Goal: Task Accomplishment & Management: Manage account settings

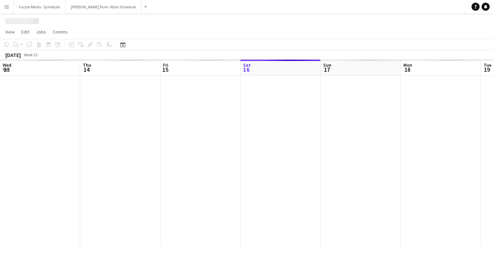
scroll to position [0, 160]
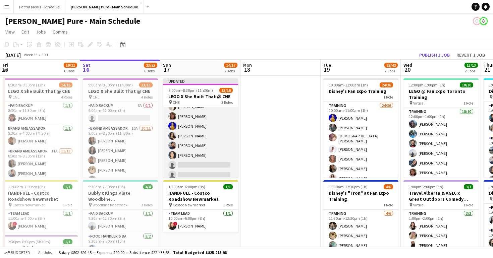
click at [197, 161] on app-card-role "Brand Ambassador 10A [DATE] 9:00am-8:30pm (11h30m) [PERSON_NAME] [PERSON_NAME] …" at bounding box center [200, 106] width 75 height 149
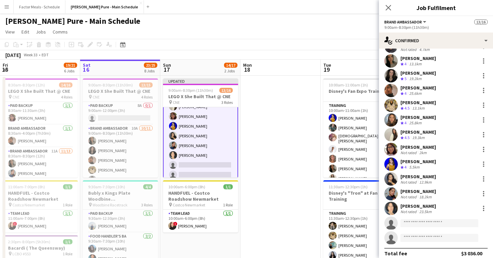
scroll to position [33, 0]
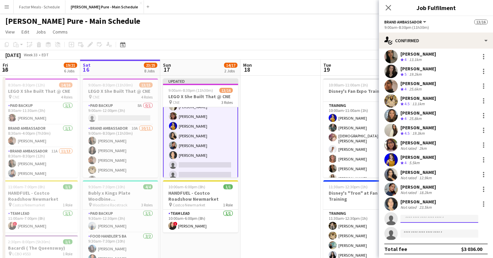
click at [418, 219] on input at bounding box center [439, 219] width 78 height 8
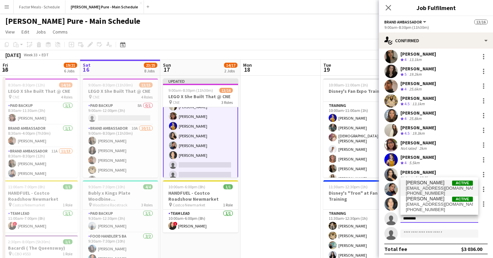
type input "********"
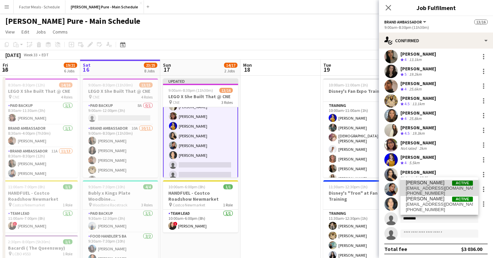
click at [424, 186] on span "[EMAIL_ADDRESS][DOMAIN_NAME]" at bounding box center [438, 188] width 67 height 5
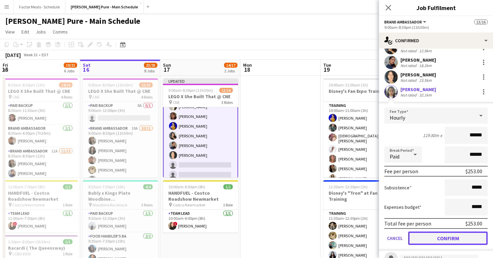
click at [442, 237] on button "Confirm" at bounding box center [447, 238] width 79 height 13
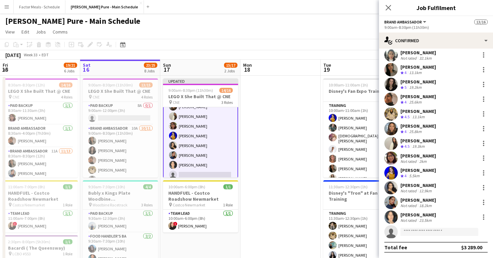
scroll to position [34, 0]
click at [388, 6] on icon "Close pop-in" at bounding box center [388, 7] width 6 height 6
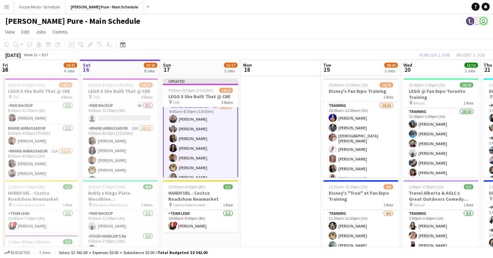
scroll to position [0, 0]
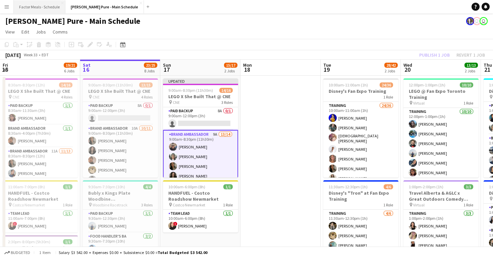
click at [25, 13] on button "Factor Meals - Schedule Close" at bounding box center [40, 6] width 52 height 13
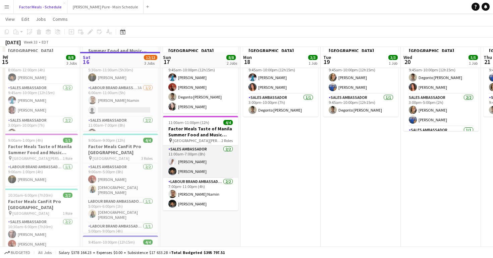
scroll to position [51, 0]
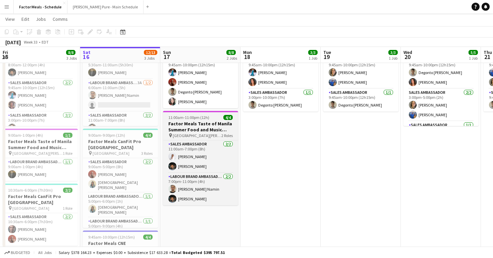
click at [214, 122] on h3 "Factor Meals Taste of Manila Summer Food and Music Festival [GEOGRAPHIC_DATA]" at bounding box center [200, 127] width 75 height 12
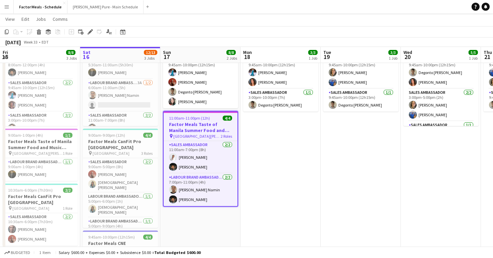
click at [214, 122] on h3 "Factor Meals Taste of Manila Summer Food and Music Festival [GEOGRAPHIC_DATA]" at bounding box center [201, 127] width 74 height 12
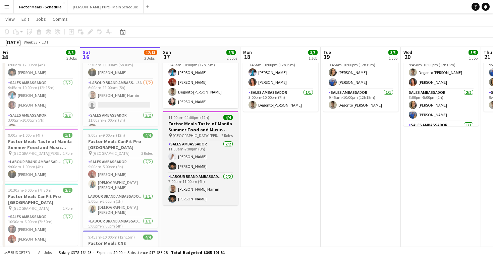
click at [214, 122] on h3 "Factor Meals Taste of Manila Summer Food and Music Festival [GEOGRAPHIC_DATA]" at bounding box center [200, 127] width 75 height 12
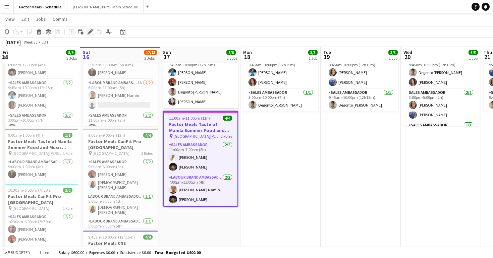
click at [91, 34] on icon "Edit" at bounding box center [89, 31] width 5 height 5
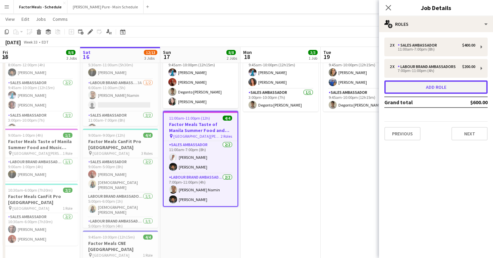
click at [439, 89] on button "Add role" at bounding box center [435, 86] width 103 height 13
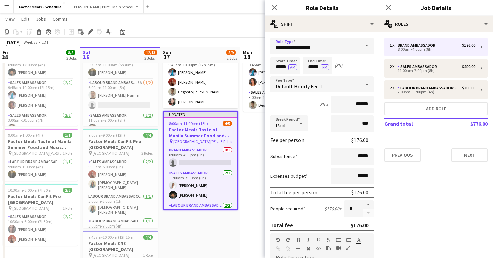
click at [329, 43] on input "**********" at bounding box center [321, 46] width 103 height 17
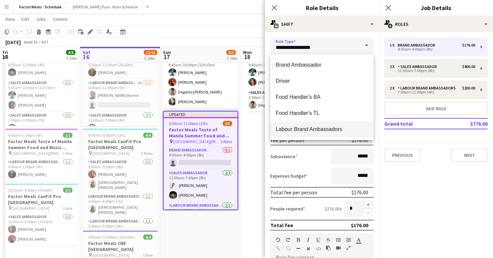
click at [301, 125] on mat-option "Labour Brand Ambassadors" at bounding box center [321, 129] width 103 height 16
type input "**********"
type input "******"
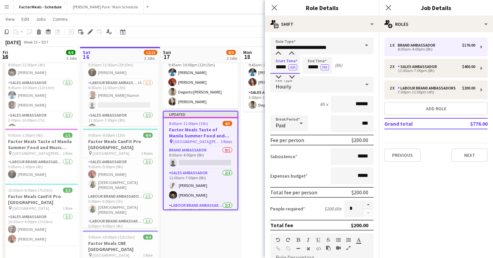
click at [280, 67] on input "*****" at bounding box center [284, 65] width 29 height 17
type input "*****"
click at [313, 67] on input "*****" at bounding box center [316, 65] width 29 height 17
click at [310, 53] on div at bounding box center [310, 53] width 13 height 7
click at [310, 78] on div at bounding box center [310, 77] width 13 height 7
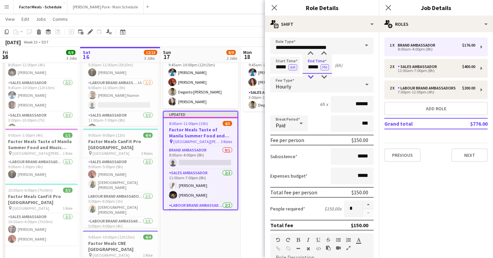
click at [310, 78] on div at bounding box center [310, 77] width 13 height 7
type input "*****"
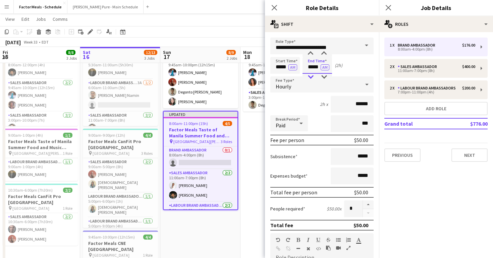
click at [310, 78] on div at bounding box center [310, 77] width 13 height 7
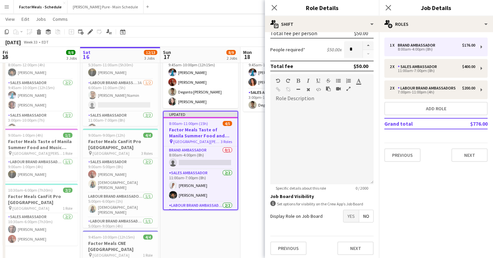
scroll to position [162, 0]
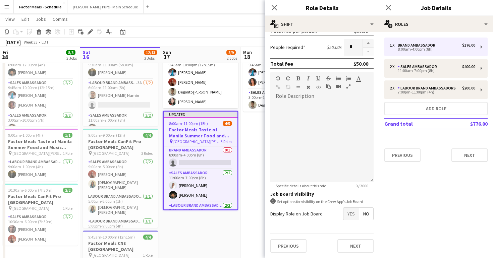
click at [373, 216] on mat-button-toggle-group "Yes No" at bounding box center [358, 213] width 30 height 13
click at [369, 216] on span "No" at bounding box center [366, 214] width 14 height 12
click at [350, 215] on span "Yes" at bounding box center [350, 214] width 15 height 12
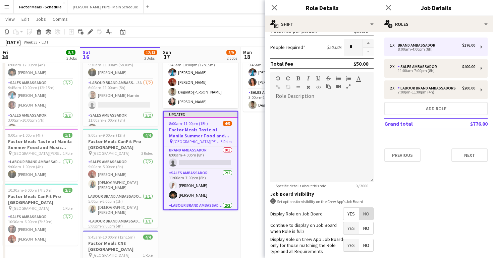
click at [366, 213] on span "No" at bounding box center [366, 214] width 14 height 12
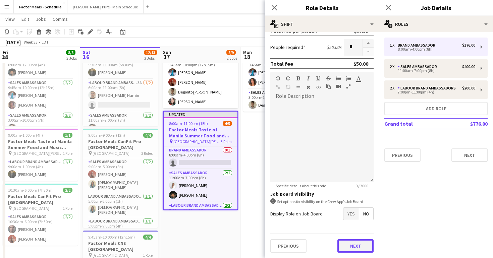
click at [354, 247] on button "Next" at bounding box center [355, 245] width 36 height 13
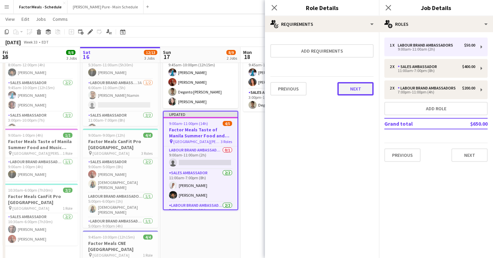
click at [354, 89] on button "Next" at bounding box center [355, 88] width 36 height 13
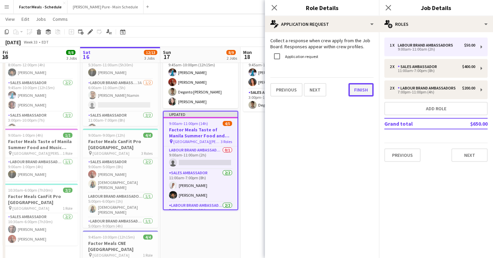
click at [358, 93] on button "Finish" at bounding box center [360, 89] width 25 height 13
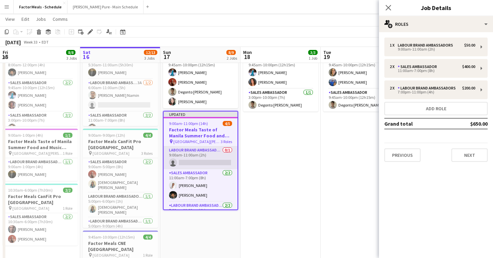
click at [203, 157] on app-card-role "Labour Brand Ambassadors 0/1 9:00am-11:00am (2h) single-neutral-actions" at bounding box center [201, 157] width 74 height 23
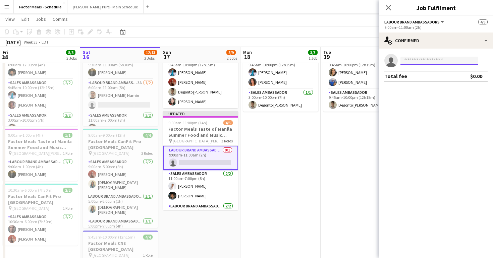
click at [416, 61] on input at bounding box center [439, 61] width 78 height 8
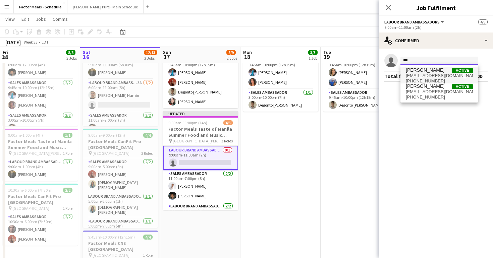
type input "***"
click at [430, 73] on span "[EMAIL_ADDRESS][DOMAIN_NAME]" at bounding box center [438, 75] width 67 height 5
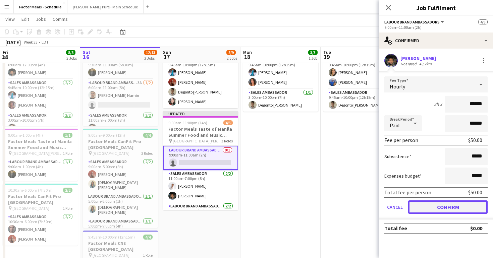
click at [442, 205] on button "Confirm" at bounding box center [447, 206] width 79 height 13
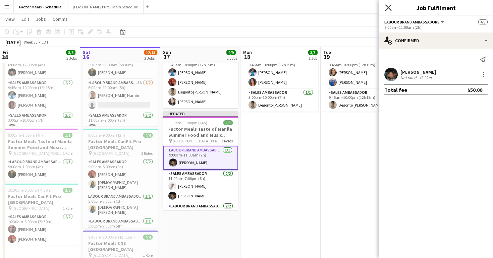
click at [387, 6] on icon "Close pop-in" at bounding box center [388, 7] width 6 height 6
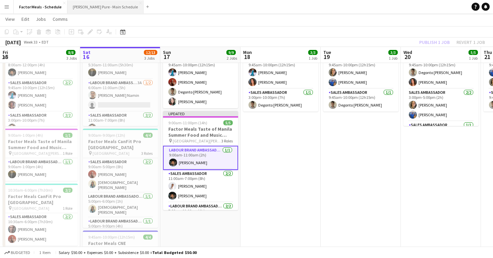
click at [94, 5] on button "[PERSON_NAME] Pure - Main Schedule Close" at bounding box center [105, 6] width 76 height 13
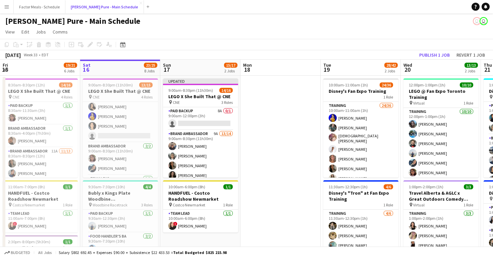
scroll to position [103, 0]
click at [126, 133] on app-card-role "Brand Ambassador 10A [DATE] 9:00am-8:30pm (11h30m) [PERSON_NAME] [PERSON_NAME] …" at bounding box center [120, 82] width 75 height 120
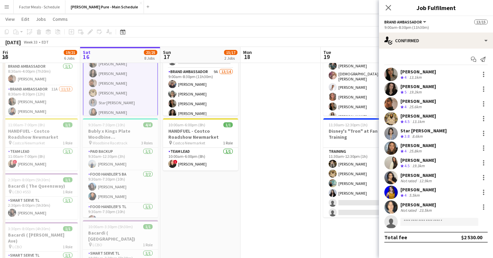
scroll to position [0, 0]
click at [391, 4] on app-icon "Close pop-in" at bounding box center [388, 8] width 10 height 10
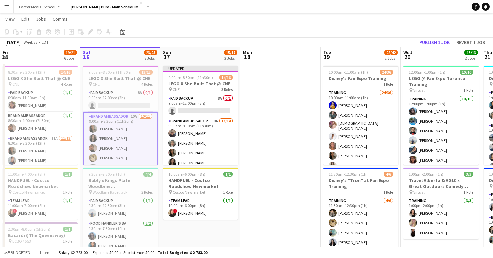
scroll to position [8, 0]
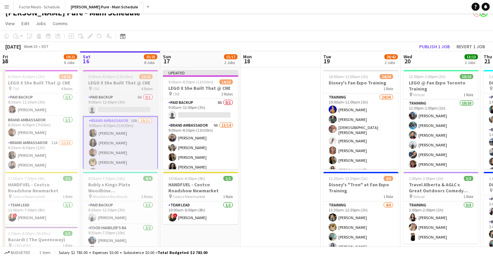
click at [124, 79] on span "9:00am-8:30pm (11h30m)" at bounding box center [110, 76] width 45 height 5
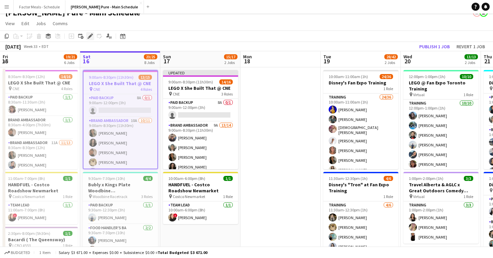
click at [90, 35] on icon "Edit" at bounding box center [89, 36] width 5 height 5
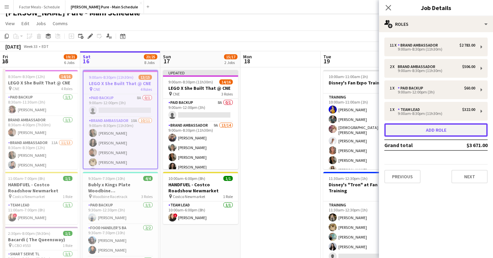
click at [439, 131] on button "Add role" at bounding box center [435, 129] width 103 height 13
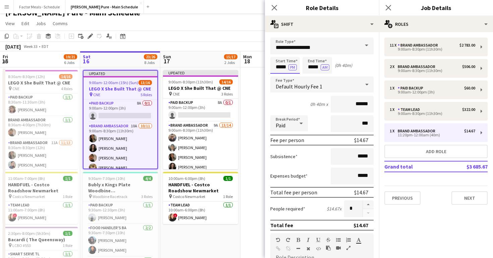
click at [278, 68] on input "*****" at bounding box center [284, 65] width 29 height 17
click at [280, 78] on div at bounding box center [277, 77] width 13 height 7
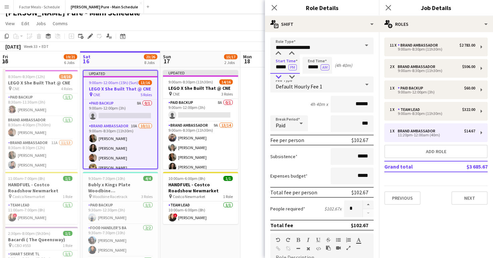
click at [280, 78] on div at bounding box center [277, 77] width 13 height 7
type input "*****"
click at [292, 52] on div at bounding box center [291, 53] width 13 height 7
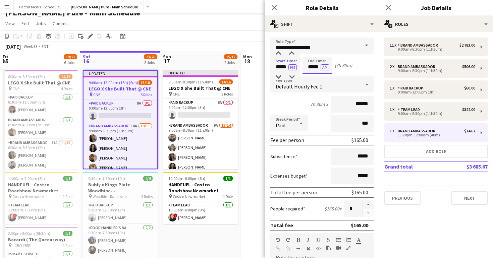
click at [310, 68] on input "*****" at bounding box center [316, 65] width 29 height 17
click at [309, 52] on div at bounding box center [310, 53] width 13 height 7
click at [310, 51] on div at bounding box center [310, 53] width 13 height 7
click at [312, 78] on div at bounding box center [310, 77] width 13 height 7
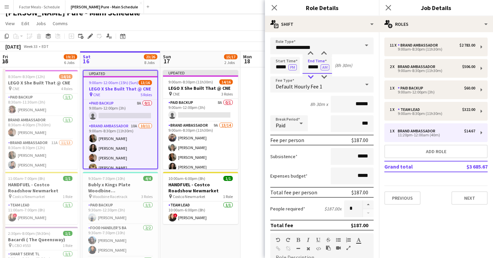
click at [312, 78] on div at bounding box center [310, 77] width 13 height 7
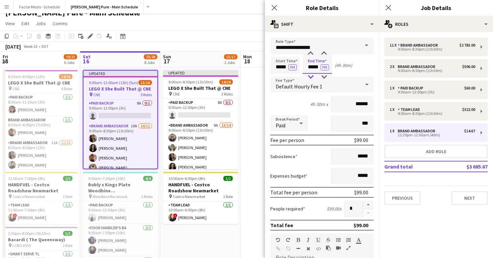
click at [312, 78] on div at bounding box center [310, 77] width 13 height 7
click at [323, 52] on div at bounding box center [323, 53] width 13 height 7
type input "*****"
click at [323, 52] on div at bounding box center [323, 53] width 13 height 7
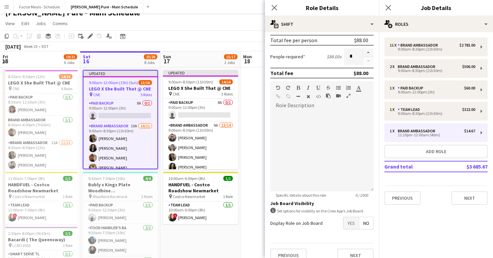
scroll to position [162, 0]
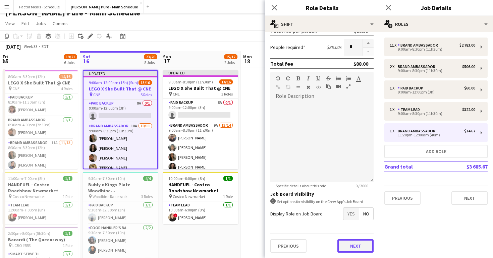
click at [358, 243] on button "Next" at bounding box center [355, 245] width 36 height 13
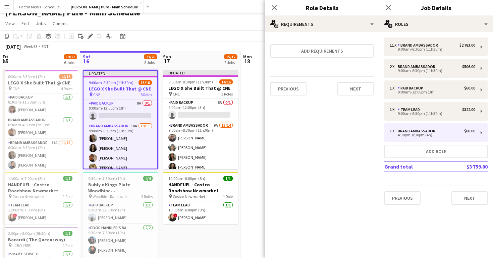
scroll to position [0, 0]
click at [356, 97] on div "Previous Next" at bounding box center [321, 88] width 103 height 24
click at [356, 89] on button "Next" at bounding box center [355, 88] width 36 height 13
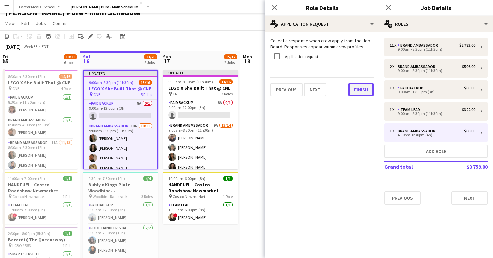
click at [361, 91] on button "Finish" at bounding box center [360, 89] width 25 height 13
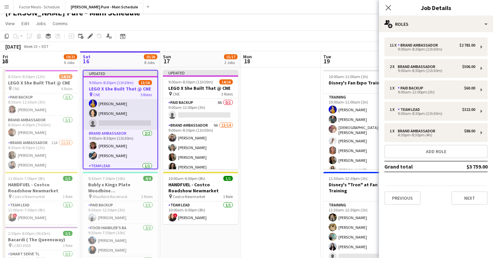
scroll to position [152, 0]
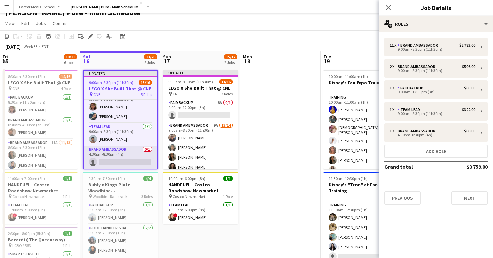
click at [116, 161] on app-card-role "Brand Ambassador 0/1 4:30pm-8:30pm (4h) single-neutral-actions" at bounding box center [120, 157] width 74 height 23
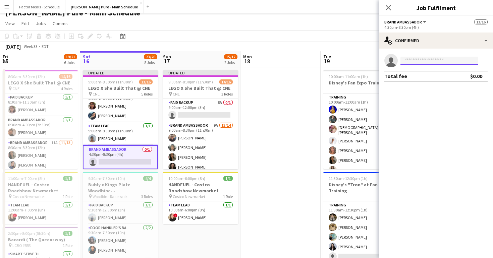
click at [417, 62] on input at bounding box center [439, 61] width 78 height 8
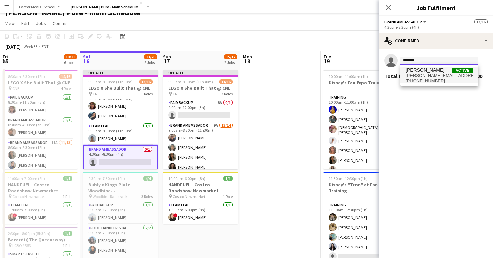
type input "*******"
click at [424, 73] on span "[PERSON_NAME][EMAIL_ADDRESS][DOMAIN_NAME]" at bounding box center [438, 75] width 67 height 5
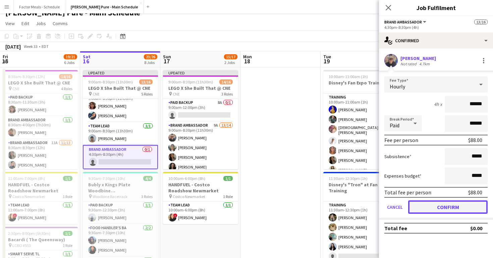
click at [438, 208] on button "Confirm" at bounding box center [447, 206] width 79 height 13
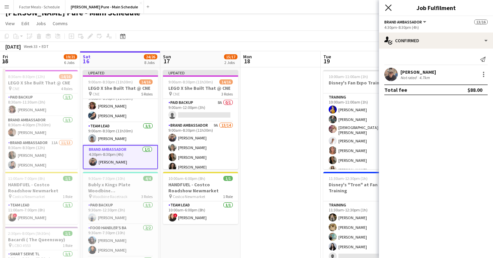
click at [387, 9] on icon "Close pop-in" at bounding box center [388, 7] width 6 height 6
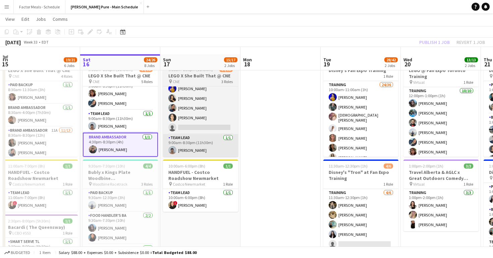
scroll to position [30, 0]
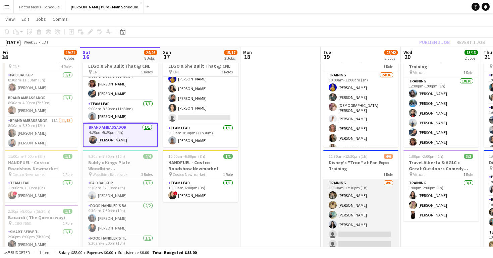
click at [339, 214] on app-card-role "Training [DATE] 11:30am-12:30pm (1h) [PERSON_NAME] [PERSON_NAME] [PERSON_NAME] …" at bounding box center [360, 214] width 75 height 71
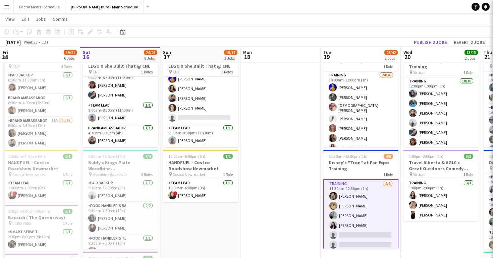
scroll to position [150, 0]
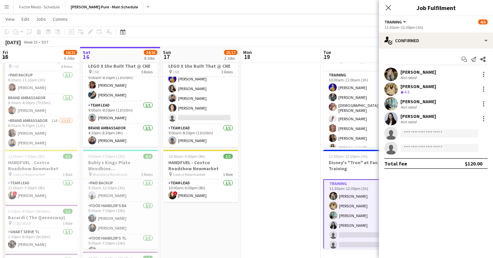
click at [394, 102] on app-user-avatar at bounding box center [390, 103] width 13 height 13
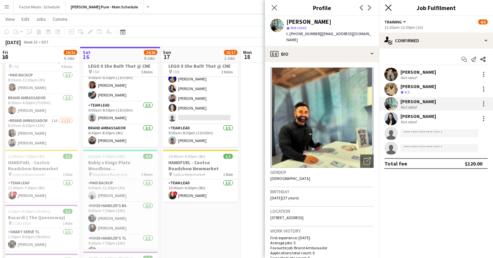
click at [390, 7] on icon "Close pop-in" at bounding box center [388, 7] width 6 height 6
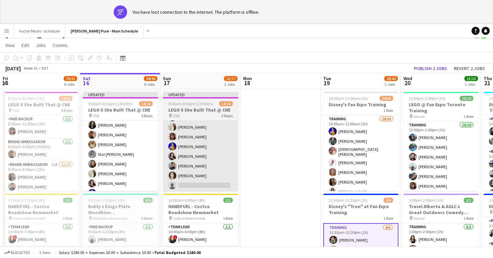
scroll to position [0, 0]
